Goal: Task Accomplishment & Management: Complete application form

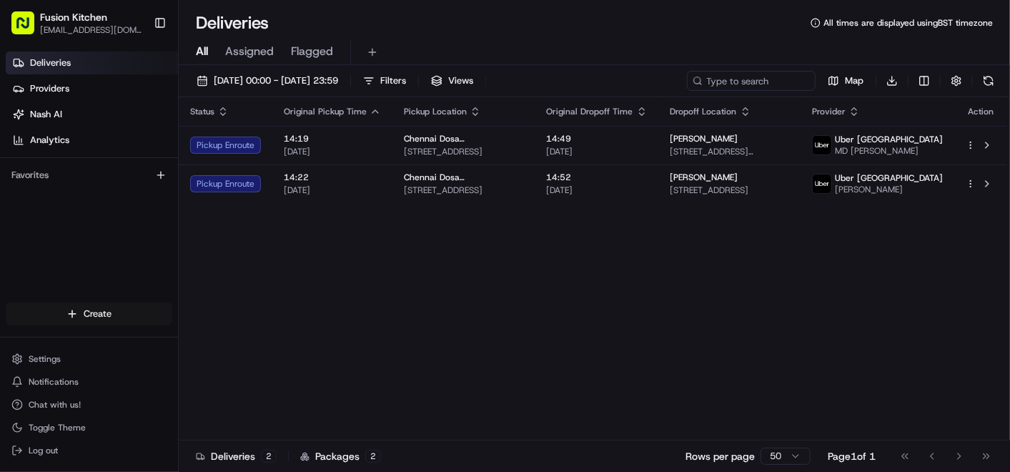
click at [77, 305] on html "Fusion Kitchen [EMAIL_ADDRESS][DOMAIN_NAME] Toggle Sidebar Deliveries Providers…" at bounding box center [505, 236] width 1010 height 472
click at [251, 322] on div "Create" at bounding box center [258, 316] width 159 height 21
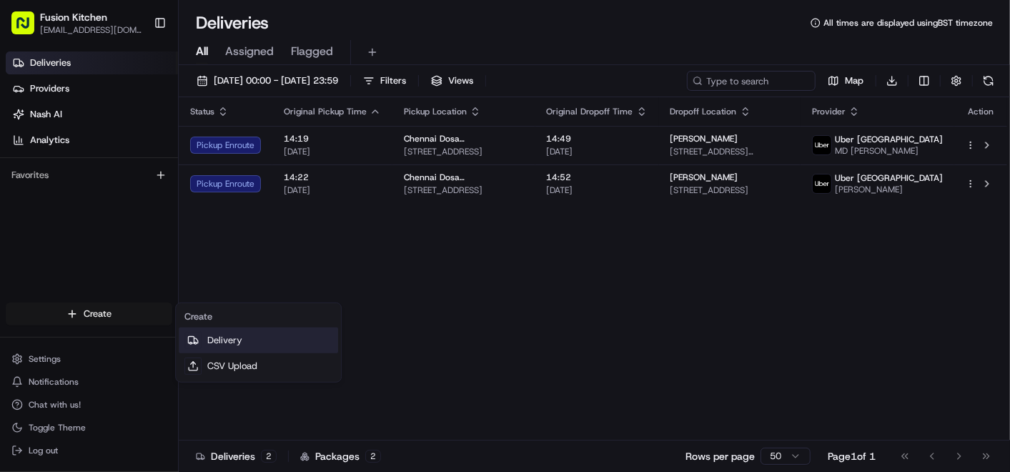
click at [247, 337] on link "Delivery" at bounding box center [258, 340] width 159 height 26
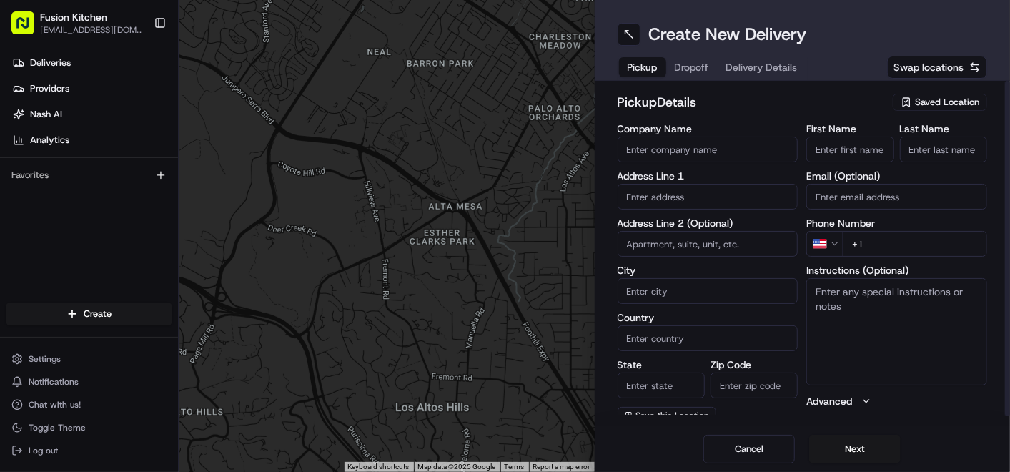
click at [692, 207] on body "Fusion Kitchen [EMAIL_ADDRESS][DOMAIN_NAME] Toggle Sidebar Deliveries Providers…" at bounding box center [505, 236] width 1010 height 472
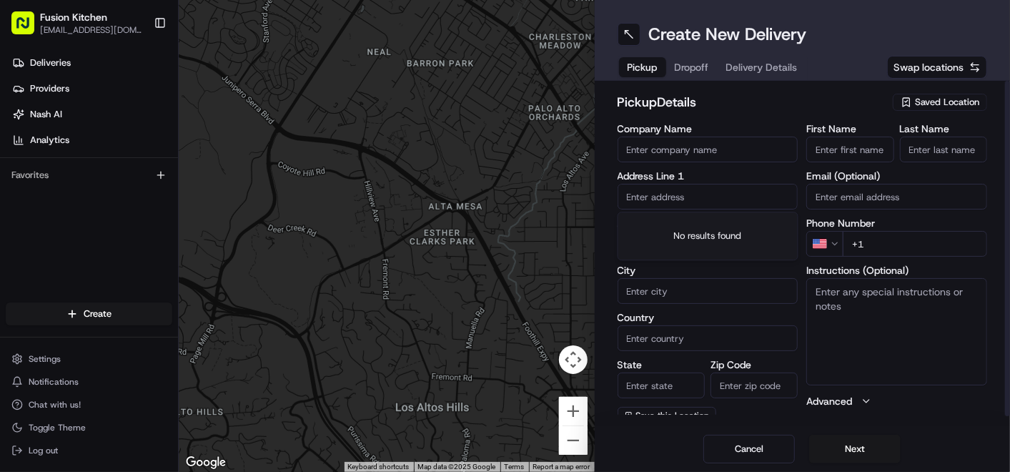
paste input "[STREET_ADDRESS]."
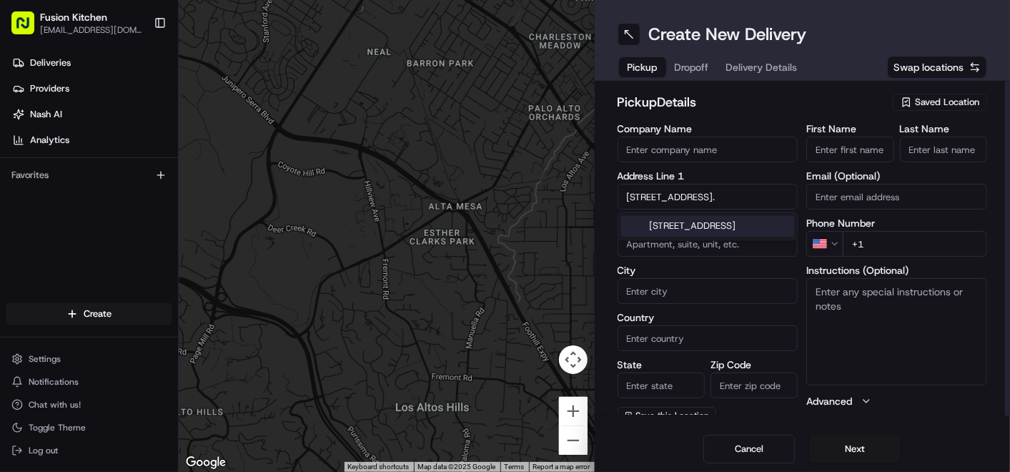
click at [695, 227] on div "[STREET_ADDRESS]" at bounding box center [708, 225] width 174 height 21
type input "[STREET_ADDRESS]"
type input "[GEOGRAPHIC_DATA]"
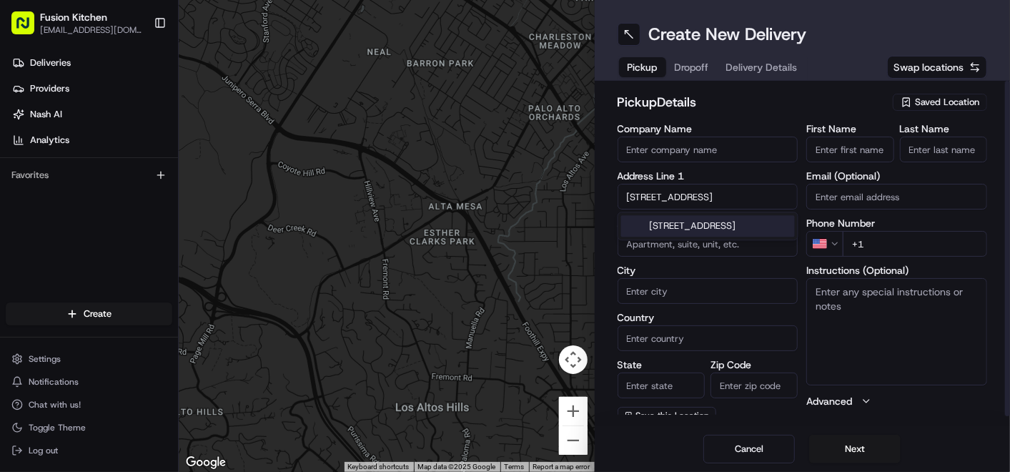
type input "[GEOGRAPHIC_DATA]"
type input "IP4 1HJ"
type input "[STREET_ADDRESS]"
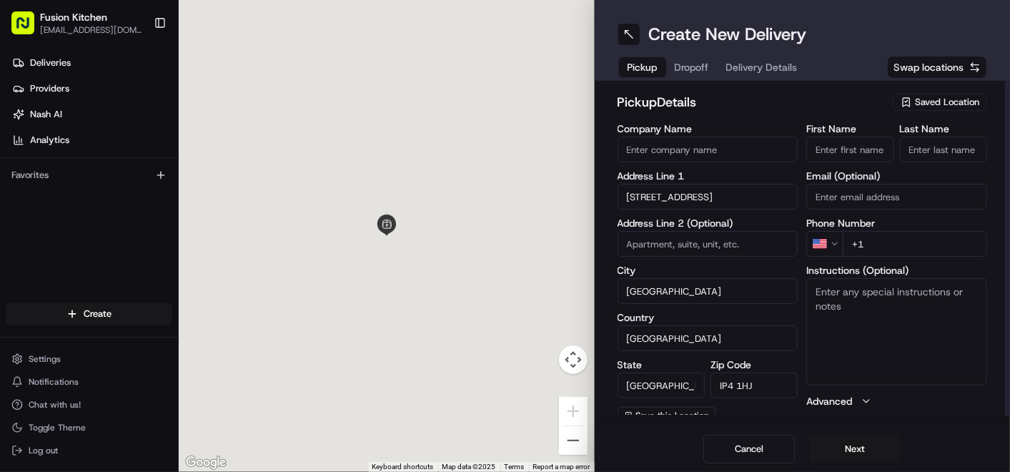
click at [849, 305] on textarea "Instructions (Optional)" at bounding box center [896, 331] width 181 height 107
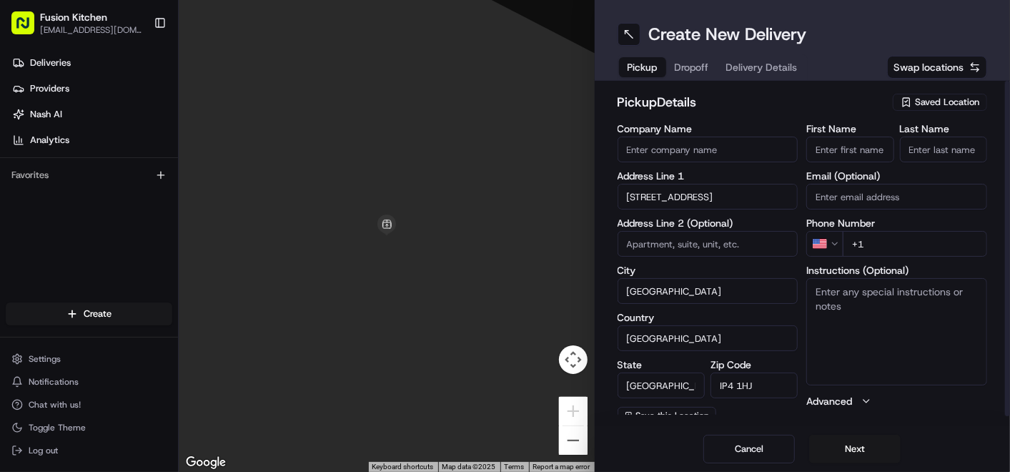
paste textarea "[STREET_ADDRESS]."
type textarea "[STREET_ADDRESS]."
click at [848, 155] on input "First Name" at bounding box center [849, 150] width 87 height 26
paste input "[PERSON_NAME]"
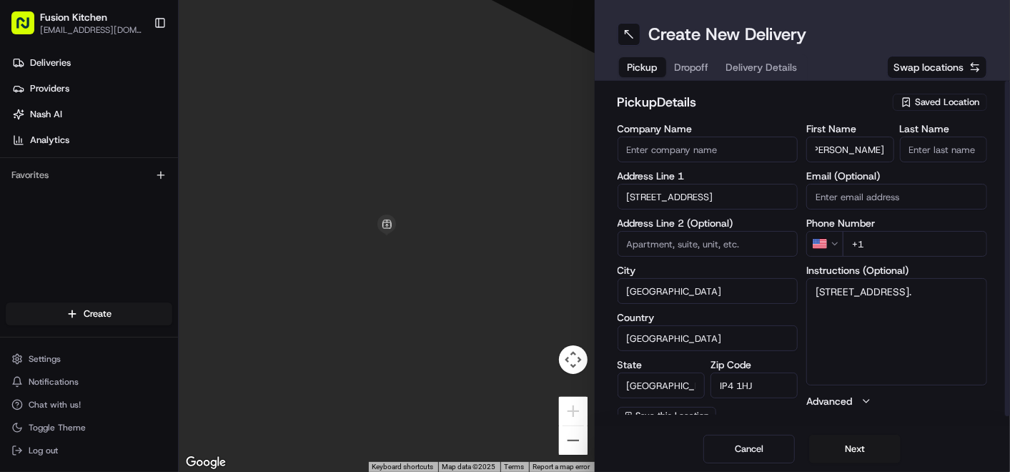
click at [872, 150] on input "[PERSON_NAME]" at bounding box center [849, 150] width 87 height 26
type input "Ganesan"
click at [908, 155] on input "Last Name" at bounding box center [943, 150] width 87 height 26
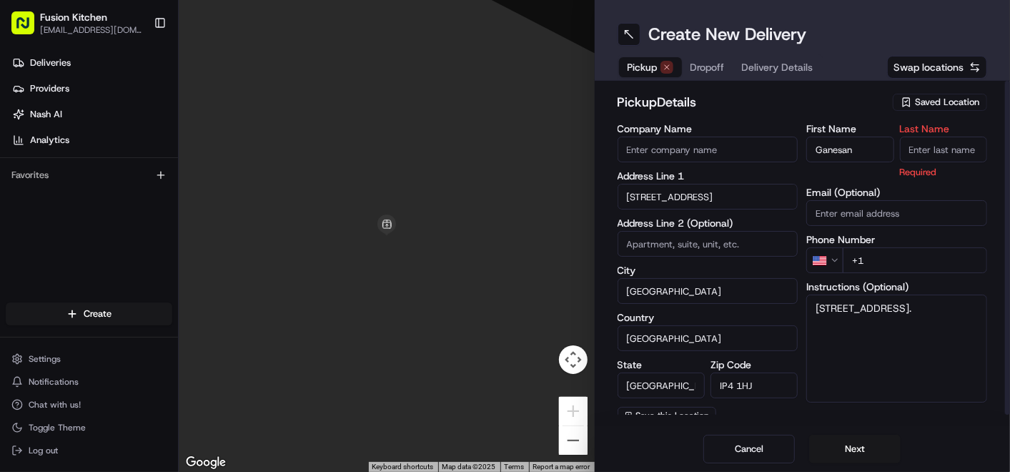
paste input "[PERSON_NAME]"
type input "[PERSON_NAME]"
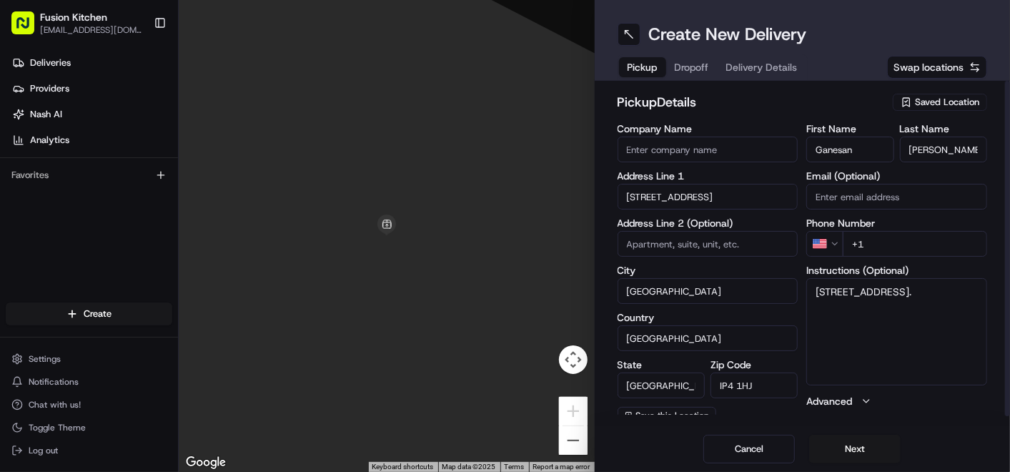
click at [699, 149] on input "Company Name" at bounding box center [708, 150] width 181 height 26
paste input "Chennai Dosa [GEOGRAPHIC_DATA]"
type input "Chennai Dosa [GEOGRAPHIC_DATA]"
click at [765, 121] on div "pickup Details Saved Location Company Name [GEOGRAPHIC_DATA] Dosa [GEOGRAPHIC_D…" at bounding box center [803, 258] width 370 height 332
click at [828, 239] on html "Fusion Kitchen [EMAIL_ADDRESS][DOMAIN_NAME] Toggle Sidebar Deliveries Providers…" at bounding box center [505, 236] width 1010 height 472
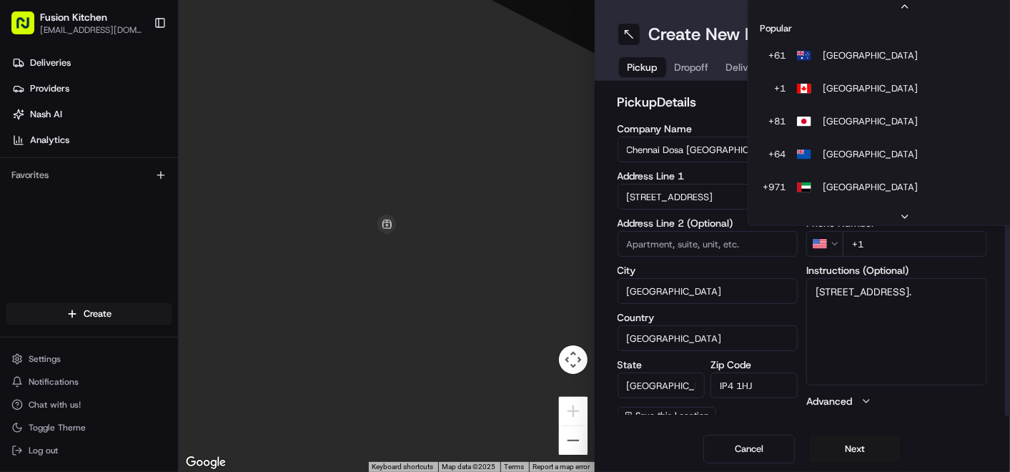
scroll to position [61, 0]
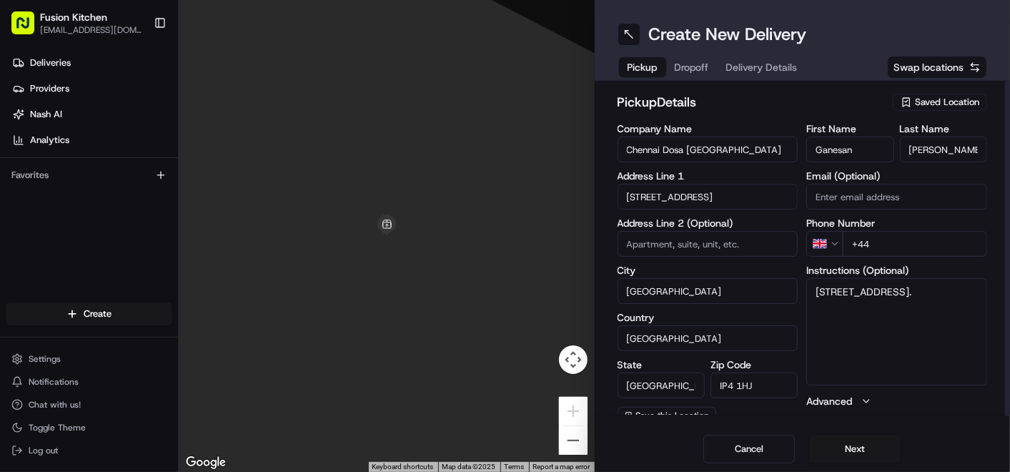
click at [906, 239] on input "+44" at bounding box center [915, 244] width 144 height 26
paste input "1473 288599"
type input "[PHONE_NUMBER]"
click at [908, 314] on textarea "[STREET_ADDRESS]." at bounding box center [896, 331] width 181 height 107
paste textarea "1473288599"
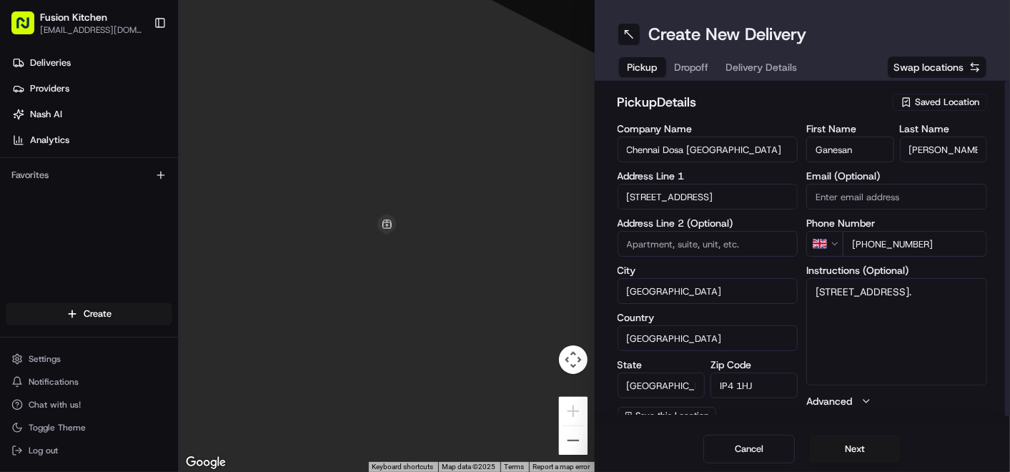
type textarea "[STREET_ADDRESS]. 1473288599"
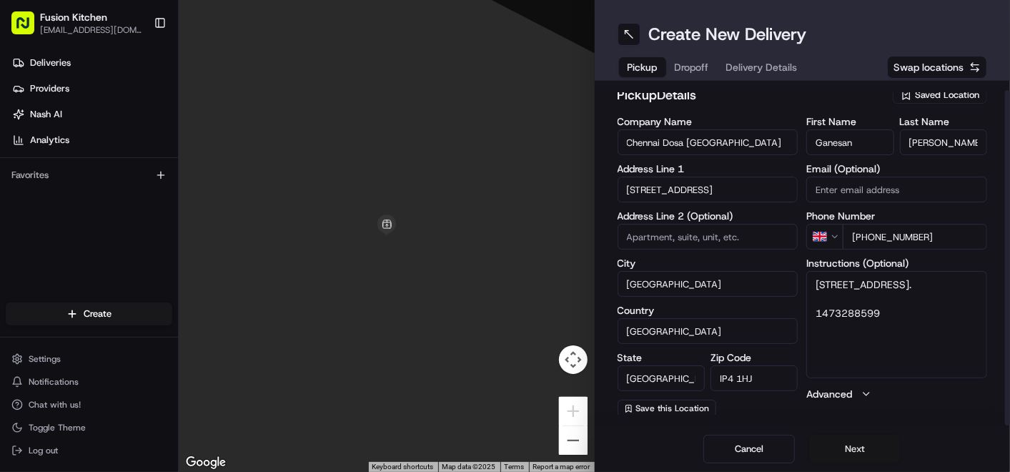
scroll to position [9, 0]
click at [851, 424] on button "Next" at bounding box center [854, 449] width 91 height 29
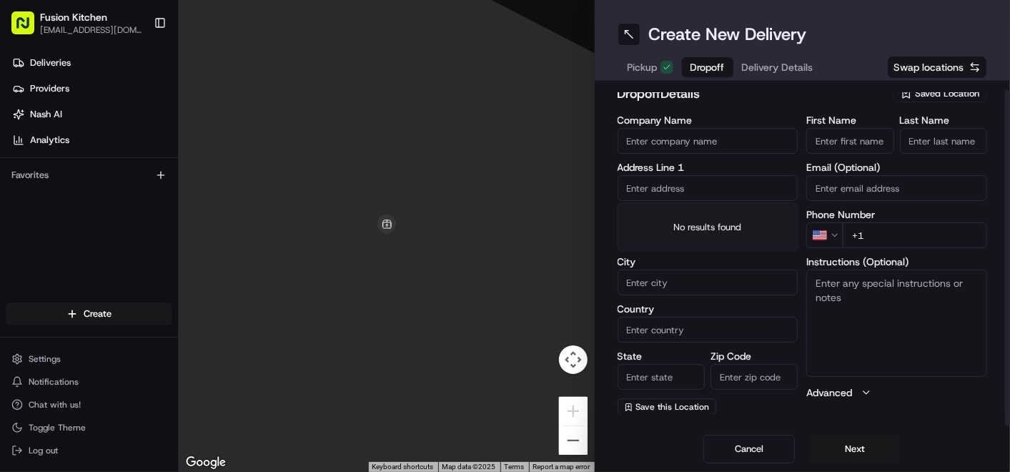
click at [696, 187] on input "text" at bounding box center [708, 188] width 181 height 26
paste input "Flat1lefthandcorner, [STREET_ADDRESS]"
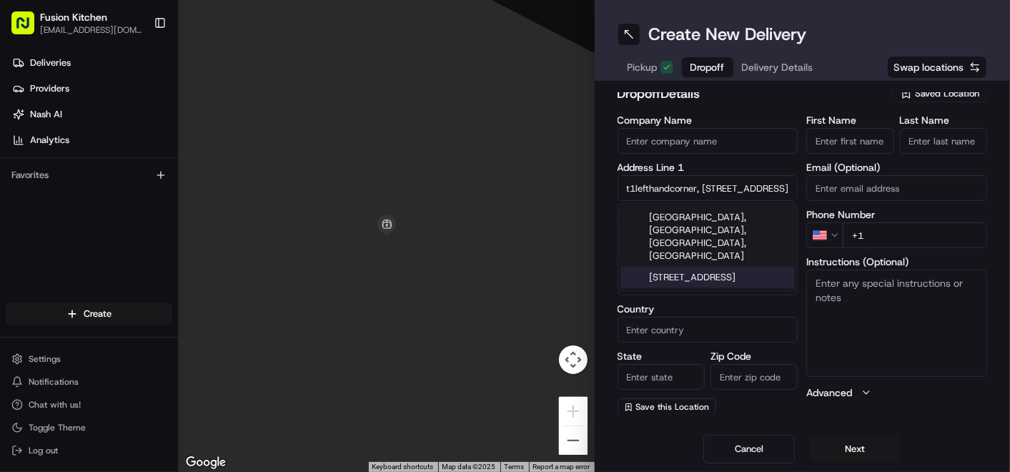
click at [708, 267] on div "[STREET_ADDRESS]" at bounding box center [708, 277] width 174 height 21
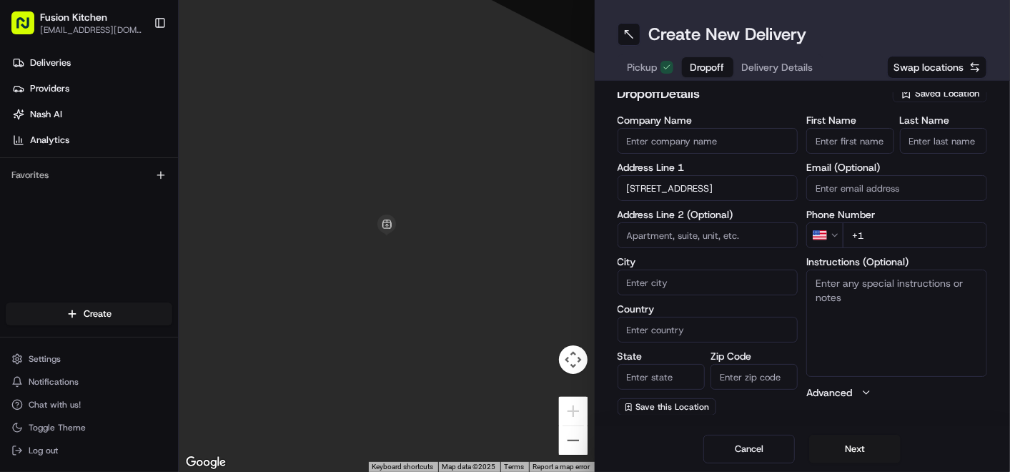
type input "[GEOGRAPHIC_DATA], [STREET_ADDRESS]"
type input "[GEOGRAPHIC_DATA]"
type input "IP1 3RG"
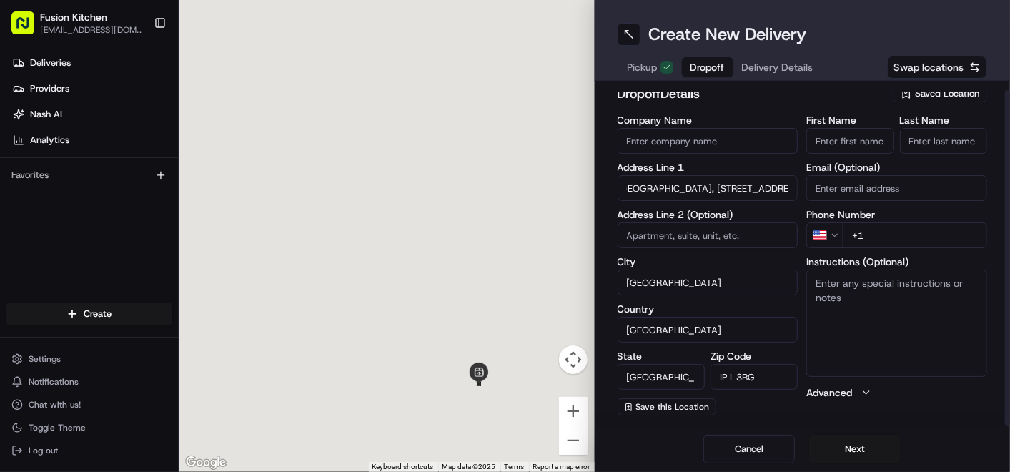
type input "21 [GEOGRAPHIC_DATA]"
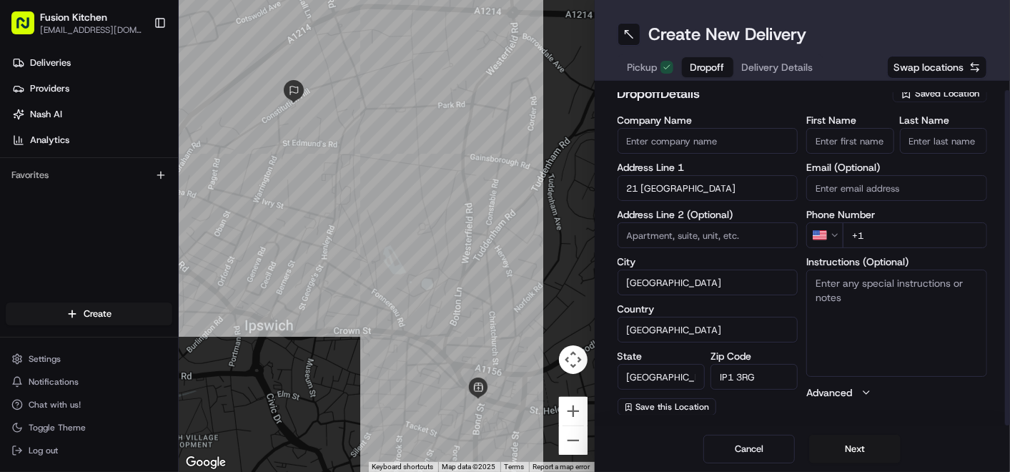
click at [862, 317] on textarea "Instructions (Optional)" at bounding box center [896, 322] width 181 height 107
paste textarea "Flat1lefthandcorner, [STREET_ADDRESS]"
click at [837, 282] on textarea "Flat1lefthandcorner, [STREET_ADDRESS]" at bounding box center [896, 322] width 181 height 107
type textarea "Flat1 lefthandcorner, [STREET_ADDRESS]"
click at [666, 239] on input at bounding box center [708, 235] width 181 height 26
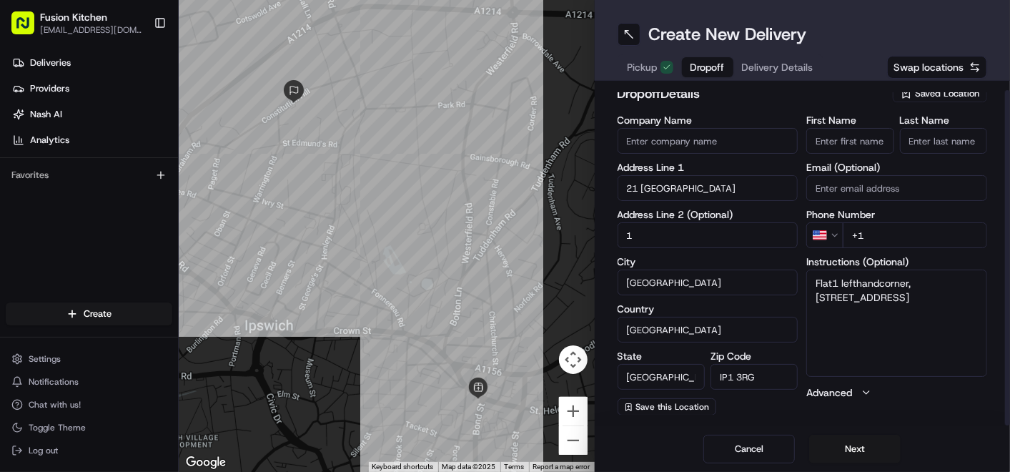
type input "1"
click at [899, 349] on textarea "Flat1 lefthandcorner, [STREET_ADDRESS]" at bounding box center [896, 322] width 181 height 107
click at [720, 138] on input "Company Name" at bounding box center [708, 141] width 181 height 26
paste input "[PERSON_NAME]"
type input "[PERSON_NAME]"
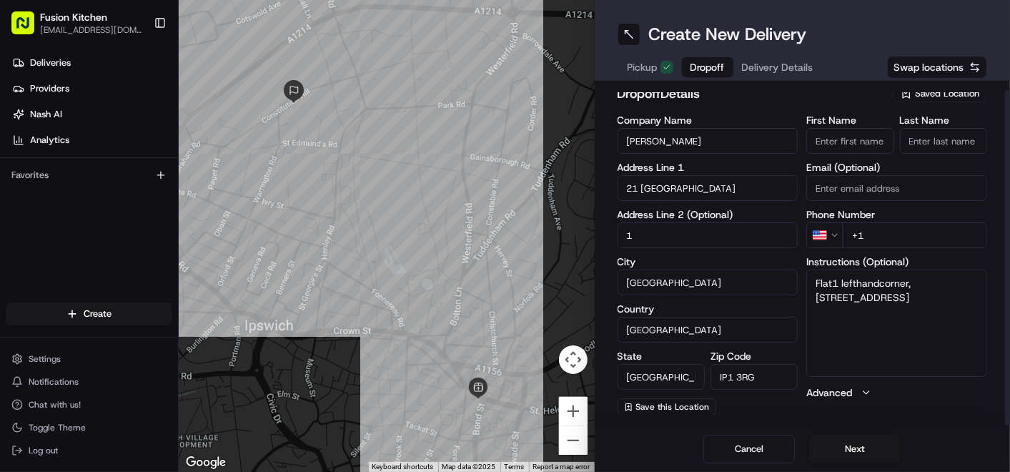
click at [847, 147] on input "First Name" at bounding box center [849, 141] width 87 height 26
paste input "[PERSON_NAME]"
click at [847, 144] on input "[PERSON_NAME]" at bounding box center [849, 141] width 87 height 26
type input "[PERSON_NAME]"
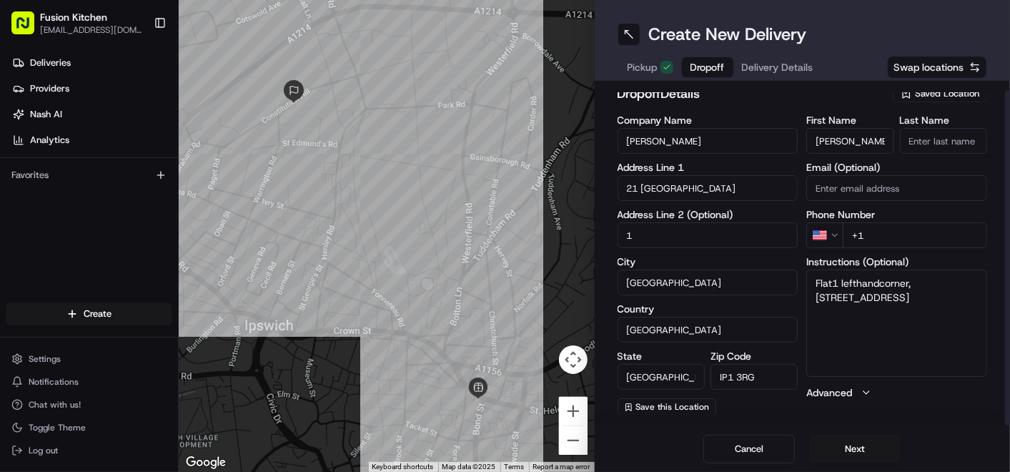
click at [908, 141] on input "Last Name" at bounding box center [943, 141] width 87 height 26
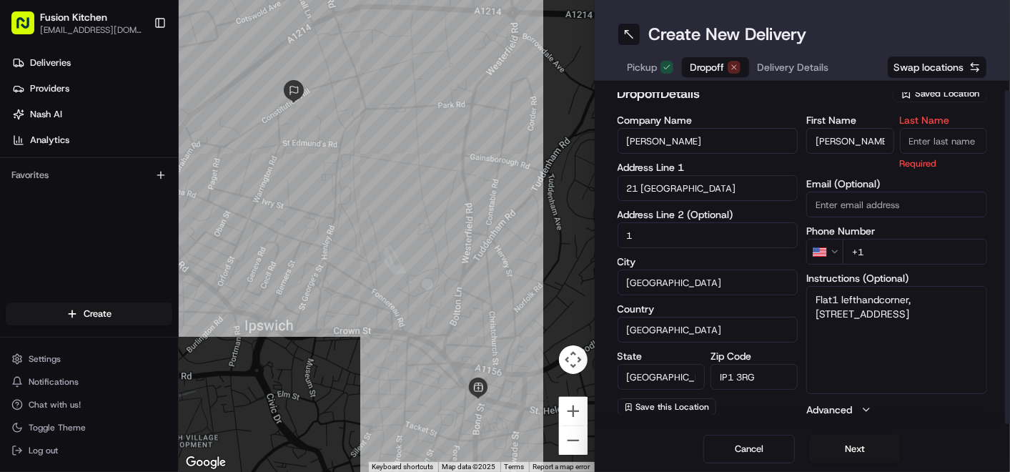
paste input "Pillai"
type input "Pillai"
click at [799, 162] on div "Company Name [PERSON_NAME] Address Line 1 21 Constitution Hill Address Line 2 (…" at bounding box center [803, 266] width 370 height 302
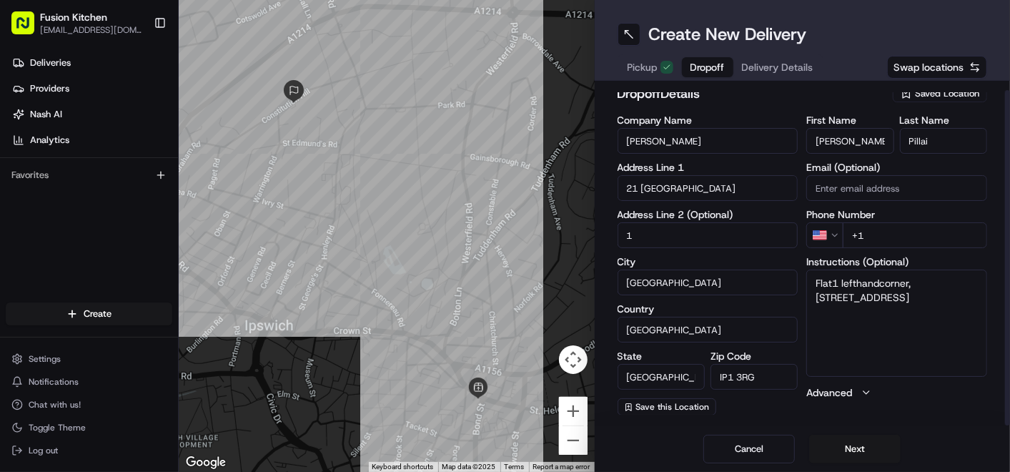
click at [836, 236] on html "Fusion Kitchen [EMAIL_ADDRESS][DOMAIN_NAME] Toggle Sidebar Deliveries Providers…" at bounding box center [505, 236] width 1010 height 472
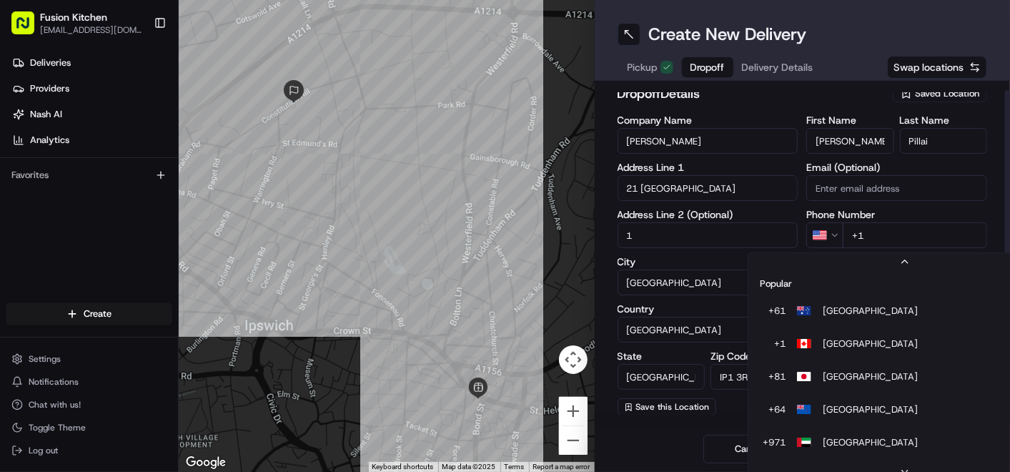
scroll to position [61, 0]
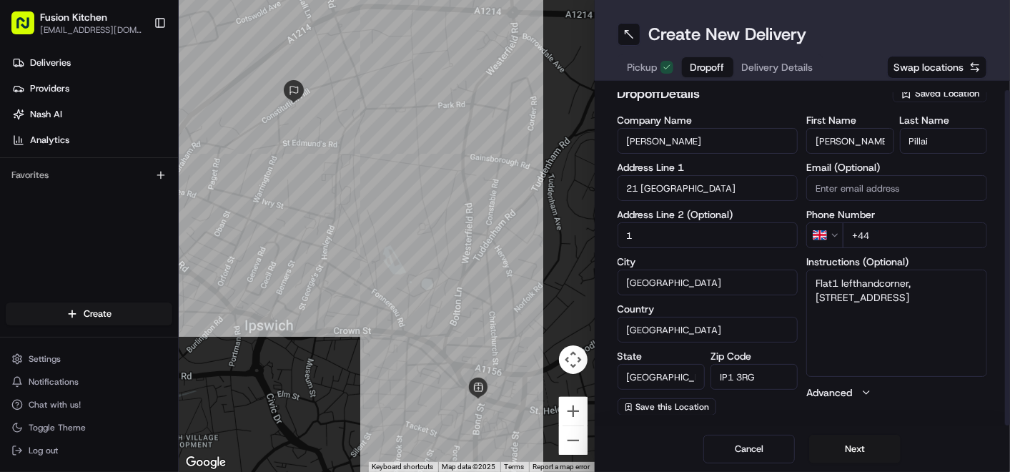
click at [890, 238] on input "+44" at bounding box center [915, 235] width 144 height 26
paste input "7469 074162"
type input "[PHONE_NUMBER]"
click at [797, 257] on label "City" at bounding box center [708, 262] width 181 height 10
click at [797, 269] on input "[GEOGRAPHIC_DATA]" at bounding box center [708, 282] width 181 height 26
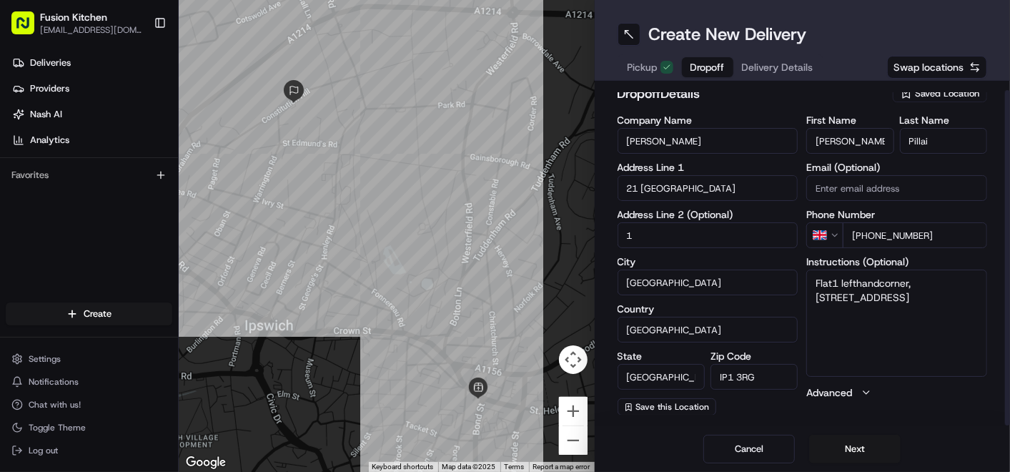
click at [886, 337] on textarea "Flat1 lefthandcorner, [STREET_ADDRESS]" at bounding box center [896, 322] width 181 height 107
click at [908, 314] on textarea "Flat1 lefthandcorner, [STREET_ADDRESS]" at bounding box center [896, 322] width 181 height 107
paste textarea "7469074162"
type textarea "Flat1 lefthandcorner, [STREET_ADDRESS] 7469074162"
click at [860, 424] on button "Next" at bounding box center [854, 449] width 91 height 29
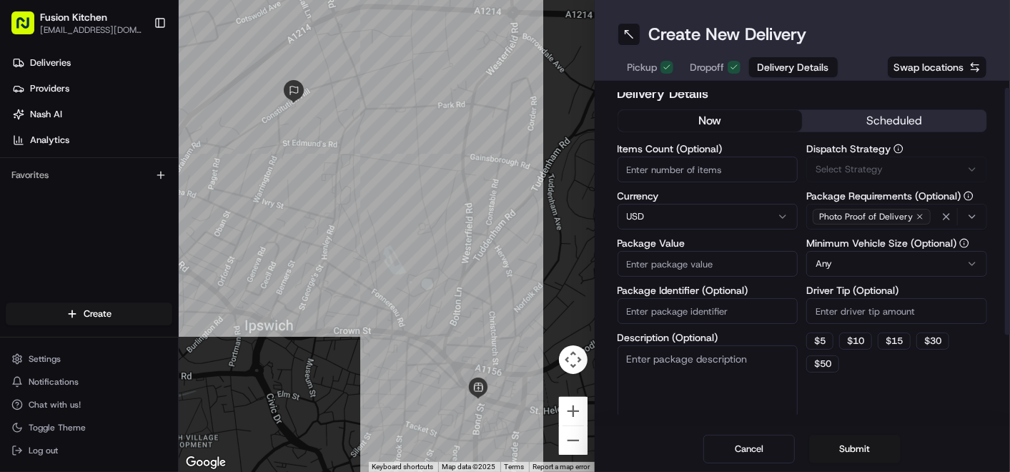
click at [670, 219] on html "Fusion Kitchen [EMAIL_ADDRESS][DOMAIN_NAME] Toggle Sidebar Deliveries Providers…" at bounding box center [505, 236] width 1010 height 472
click at [664, 263] on input "Package Value" at bounding box center [708, 264] width 181 height 26
paste input "27.06"
type input "27.06"
click at [613, 286] on div "Delivery Details now scheduled Items Count (Optional) Currency GBP Package Valu…" at bounding box center [803, 253] width 416 height 345
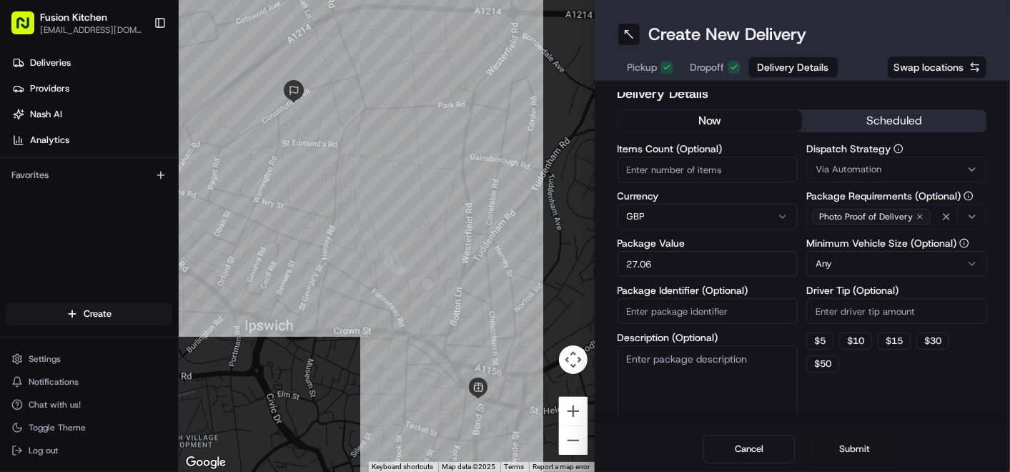
click at [858, 424] on button "Submit" at bounding box center [854, 449] width 91 height 29
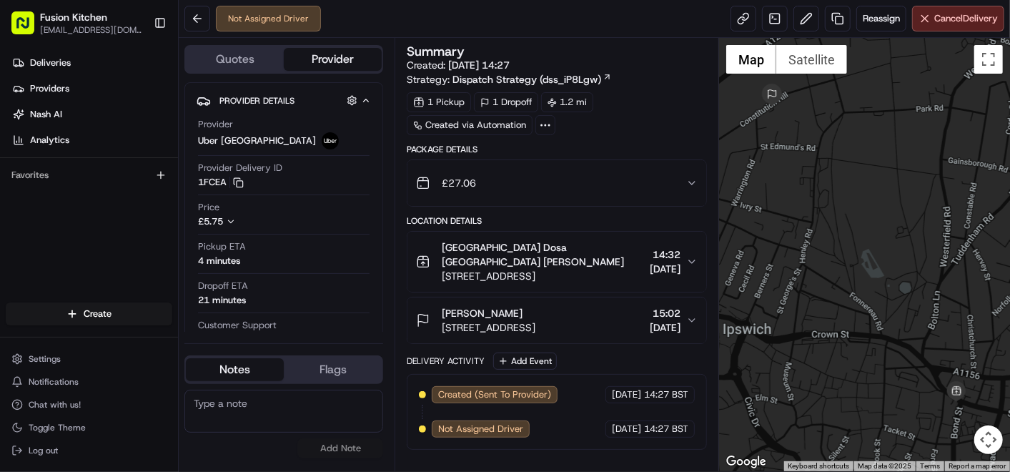
click at [535, 320] on span "[STREET_ADDRESS]" at bounding box center [489, 327] width 94 height 14
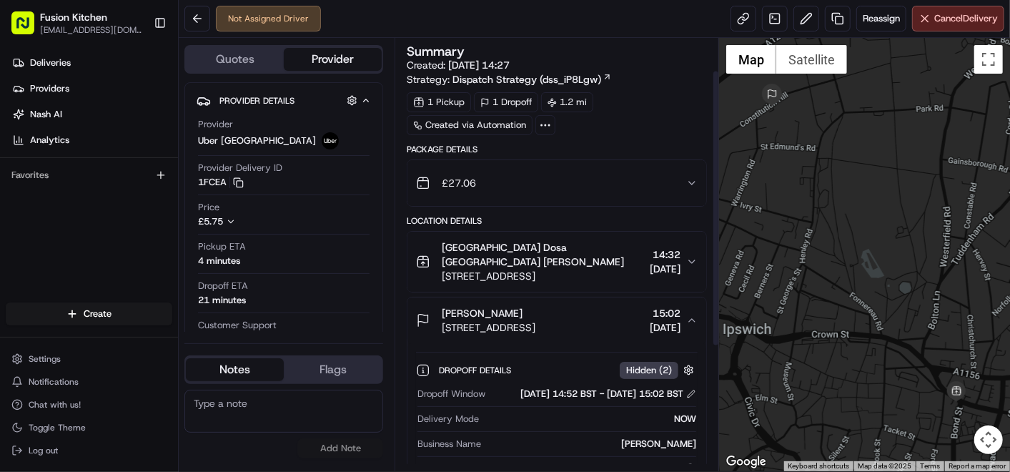
scroll to position [243, 0]
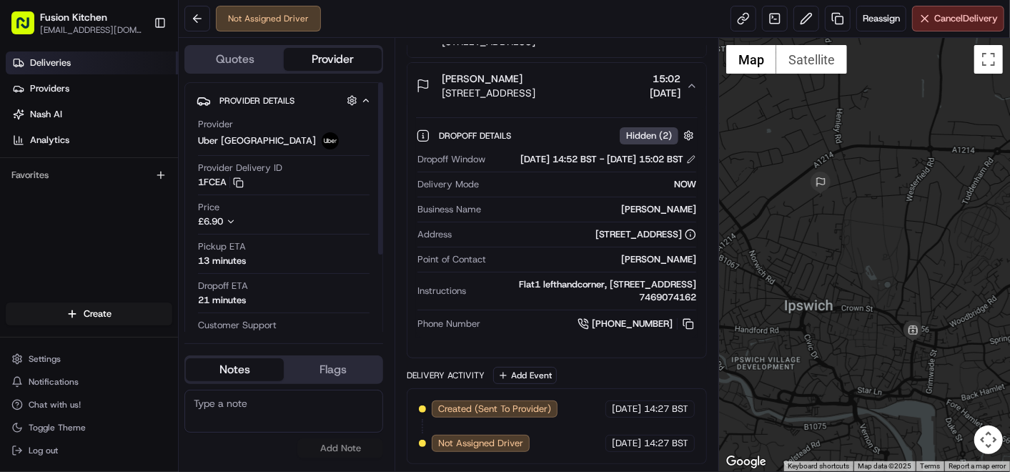
click at [89, 57] on link "Deliveries" at bounding box center [92, 62] width 172 height 23
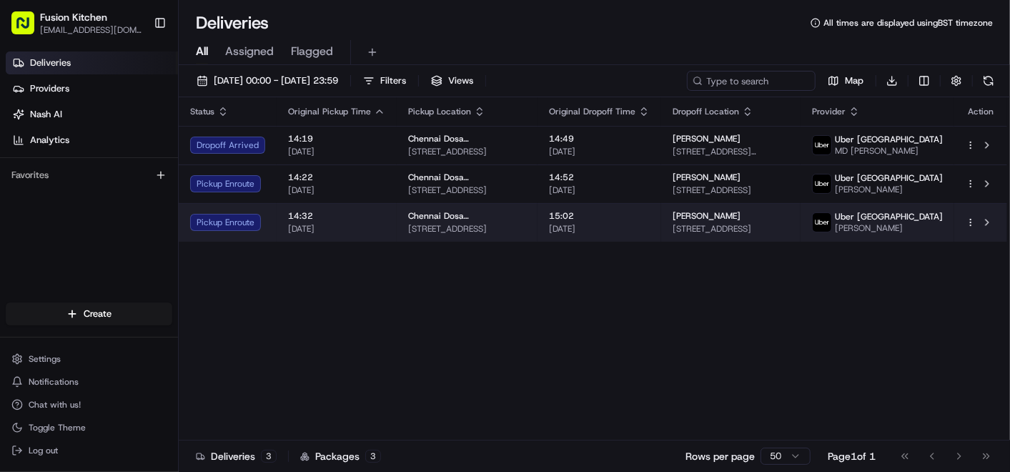
click at [675, 232] on td "[PERSON_NAME] [STREET_ADDRESS]" at bounding box center [730, 222] width 139 height 39
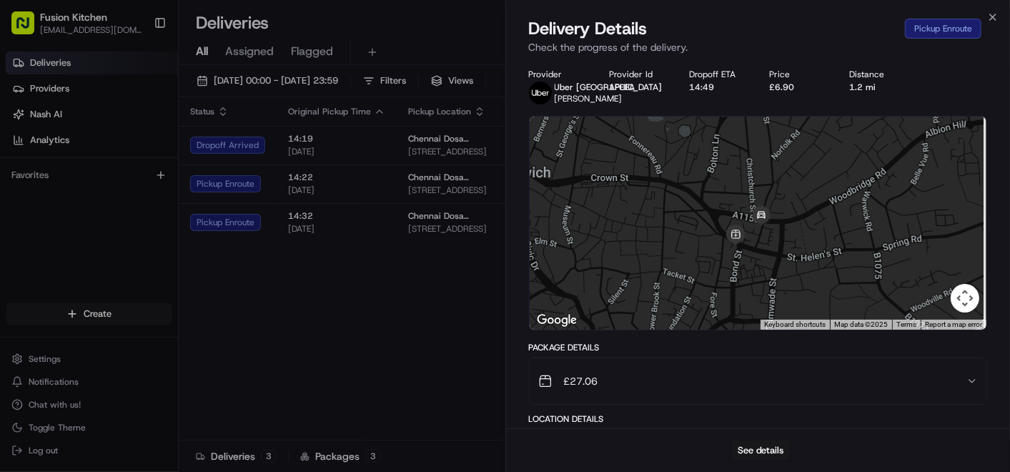
drag, startPoint x: 823, startPoint y: 296, endPoint x: 779, endPoint y: 218, distance: 89.6
click at [779, 218] on div at bounding box center [758, 223] width 457 height 213
